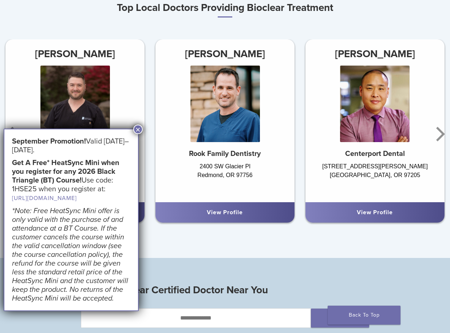
scroll to position [437, 0]
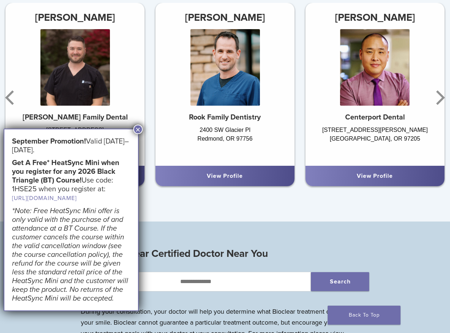
click at [138, 127] on button "×" at bounding box center [137, 129] width 9 height 9
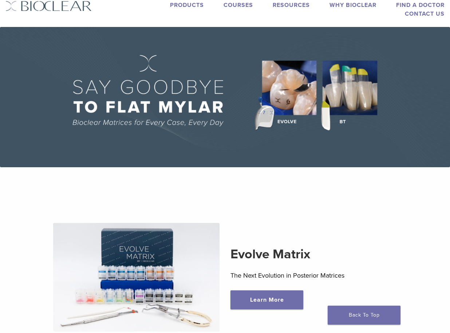
scroll to position [0, 0]
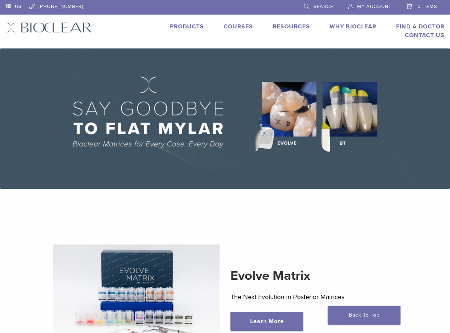
click at [192, 29] on link "Products" at bounding box center [187, 26] width 34 height 7
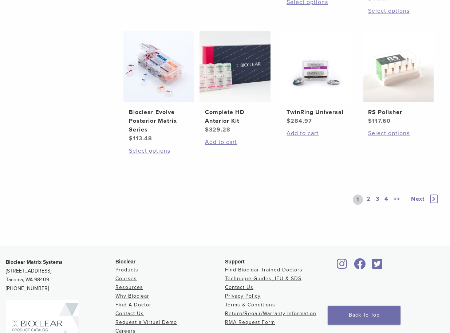
scroll to position [547, 0]
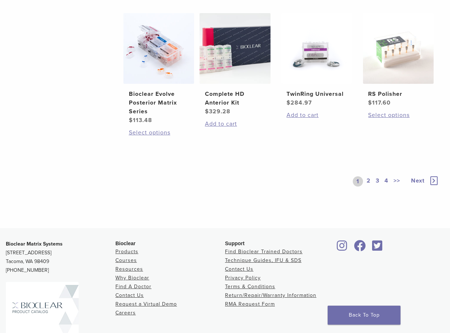
click at [365, 180] on link "2" at bounding box center [368, 181] width 7 height 10
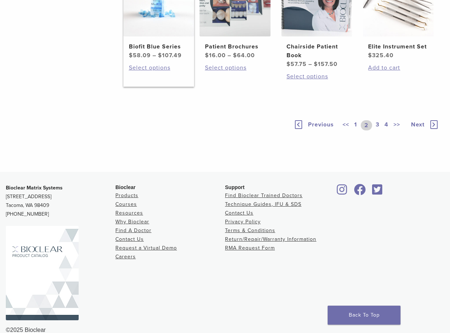
scroll to position [510, 0]
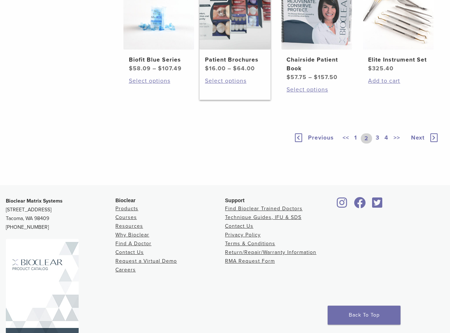
click at [247, 49] on img at bounding box center [235, 14] width 71 height 71
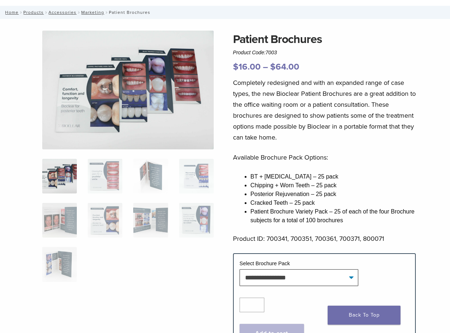
scroll to position [73, 0]
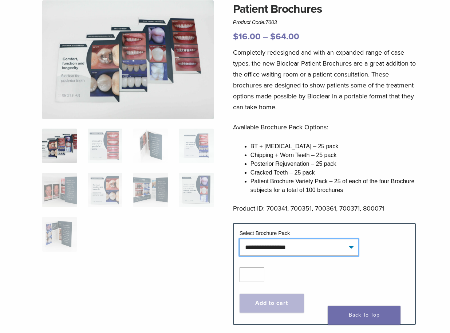
click at [279, 250] on select "**********" at bounding box center [299, 247] width 119 height 17
click at [240, 239] on select "**********" at bounding box center [299, 247] width 119 height 17
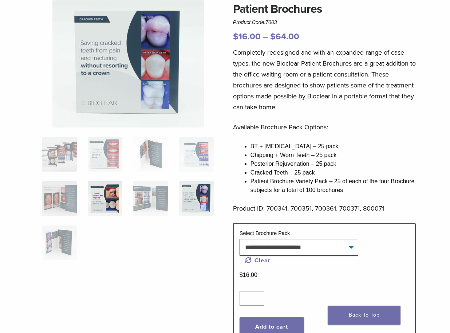
click at [97, 205] on img at bounding box center [105, 198] width 35 height 35
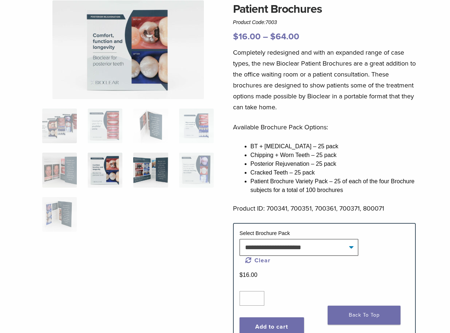
click at [156, 175] on img at bounding box center [150, 170] width 35 height 35
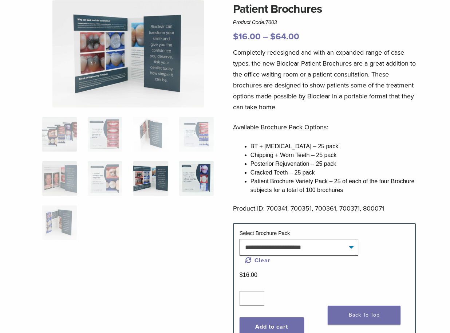
click at [193, 179] on img at bounding box center [196, 178] width 35 height 35
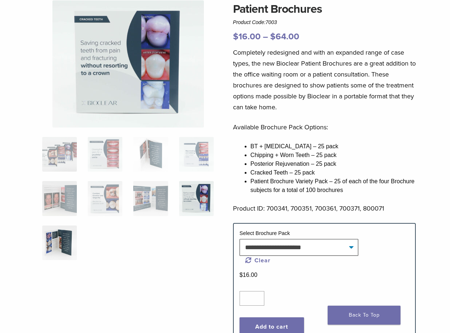
click at [62, 241] on img at bounding box center [59, 243] width 35 height 35
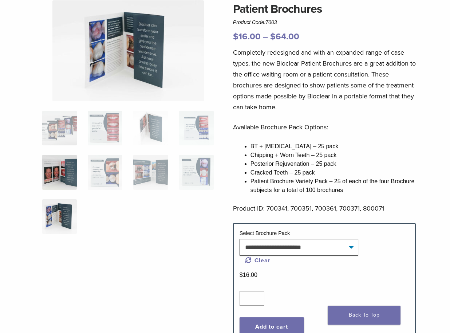
click at [71, 173] on img at bounding box center [59, 172] width 35 height 35
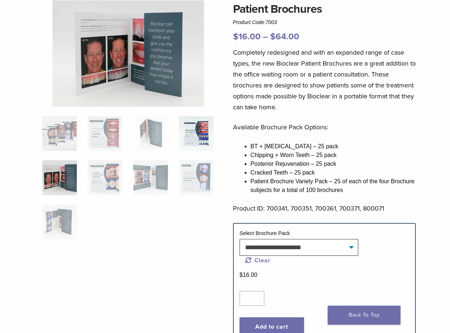
click at [193, 128] on img at bounding box center [196, 133] width 35 height 35
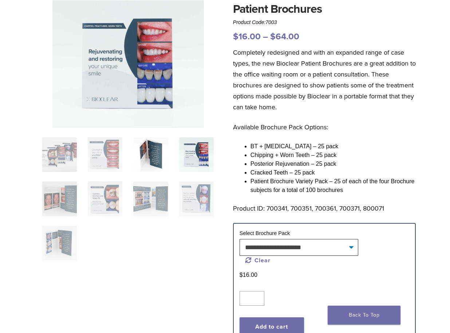
click at [141, 151] on img at bounding box center [150, 154] width 35 height 35
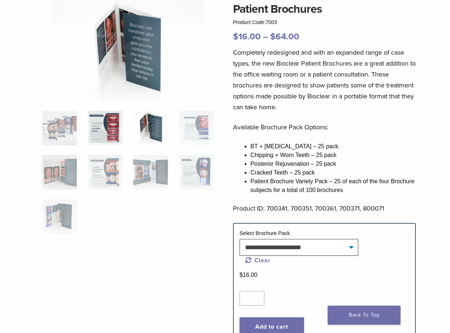
click at [115, 139] on img at bounding box center [105, 128] width 35 height 35
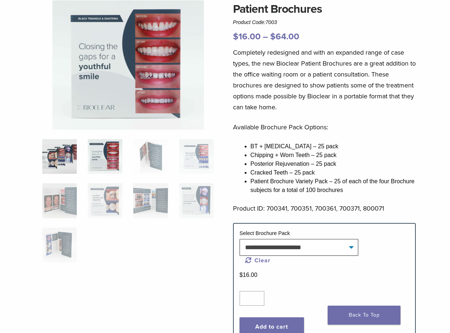
click at [49, 155] on img at bounding box center [59, 156] width 35 height 35
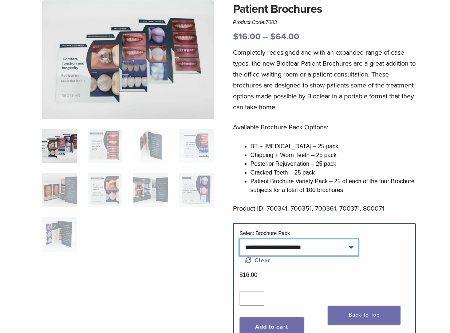
click at [352, 250] on select "**********" at bounding box center [299, 247] width 119 height 17
select select "**********"
click at [240, 239] on select "**********" at bounding box center [299, 247] width 119 height 17
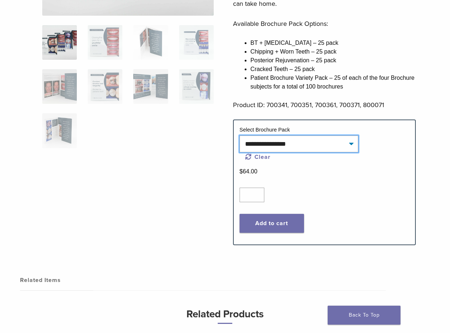
scroll to position [182, 0]
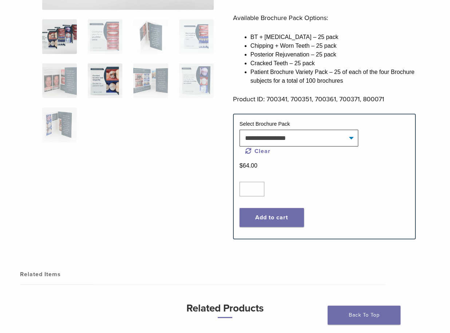
click at [116, 87] on img at bounding box center [105, 80] width 35 height 35
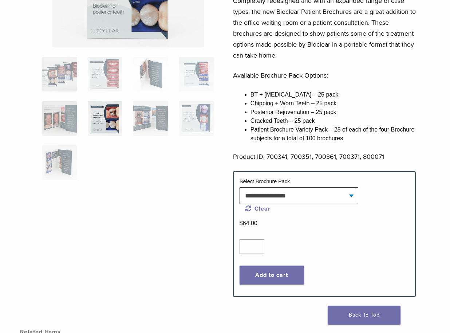
scroll to position [0, 0]
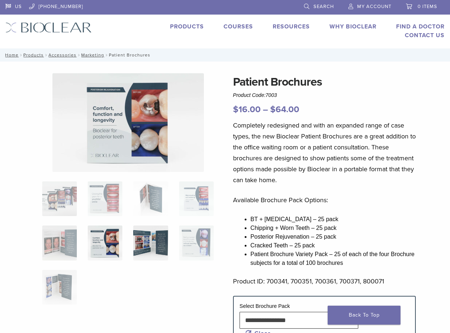
click at [157, 238] on img at bounding box center [150, 243] width 35 height 35
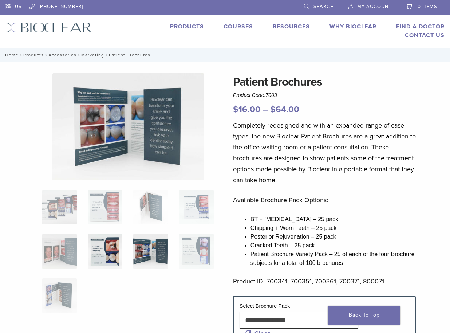
click at [120, 252] on img at bounding box center [105, 251] width 35 height 35
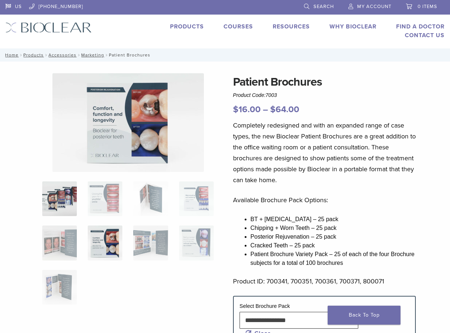
click at [62, 203] on img at bounding box center [59, 198] width 35 height 35
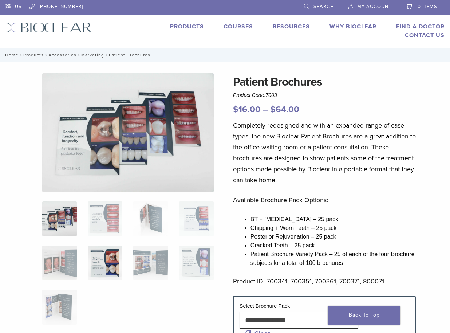
click at [113, 268] on img at bounding box center [105, 263] width 35 height 35
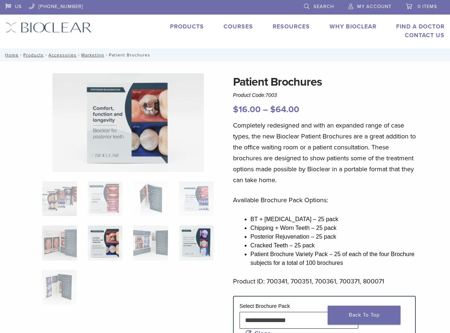
click at [207, 239] on img at bounding box center [196, 243] width 35 height 35
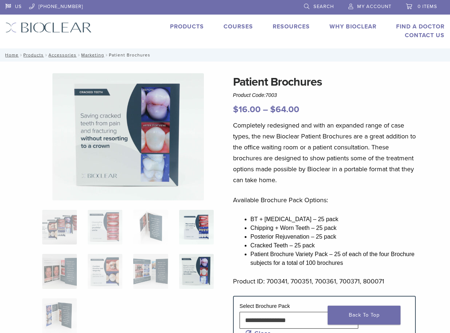
click at [189, 223] on img at bounding box center [196, 227] width 35 height 35
